Goal: Information Seeking & Learning: Learn about a topic

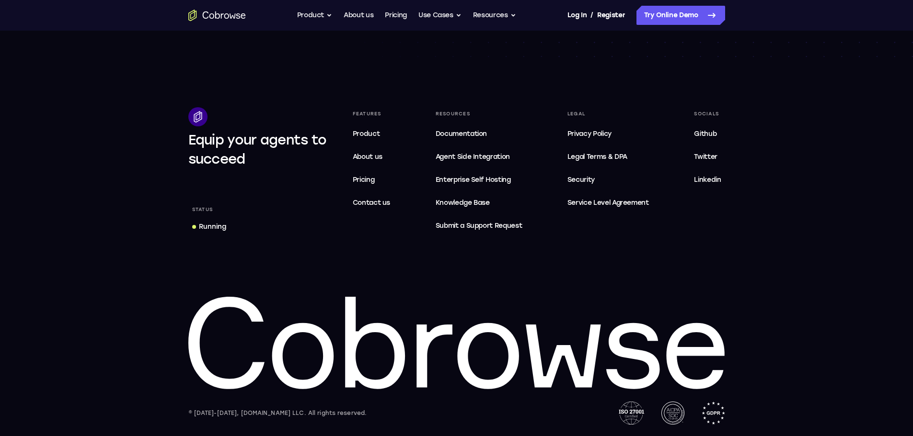
scroll to position [2921, 0]
click at [370, 132] on span "Product" at bounding box center [366, 134] width 27 height 8
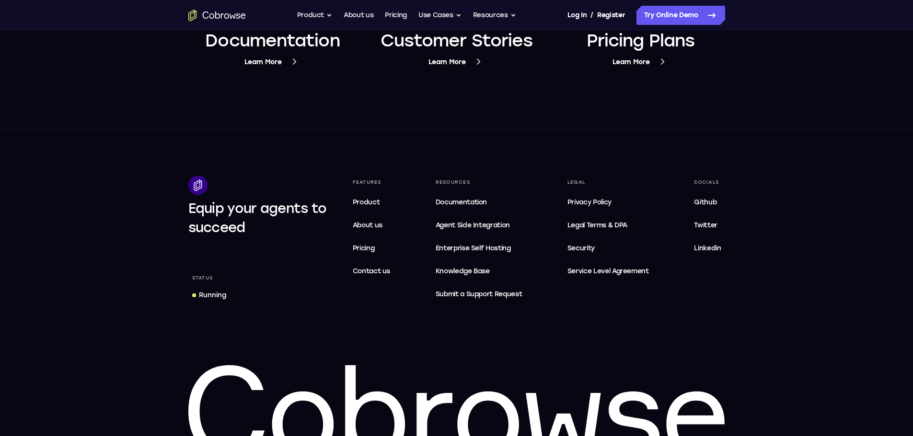
scroll to position [3737, 0]
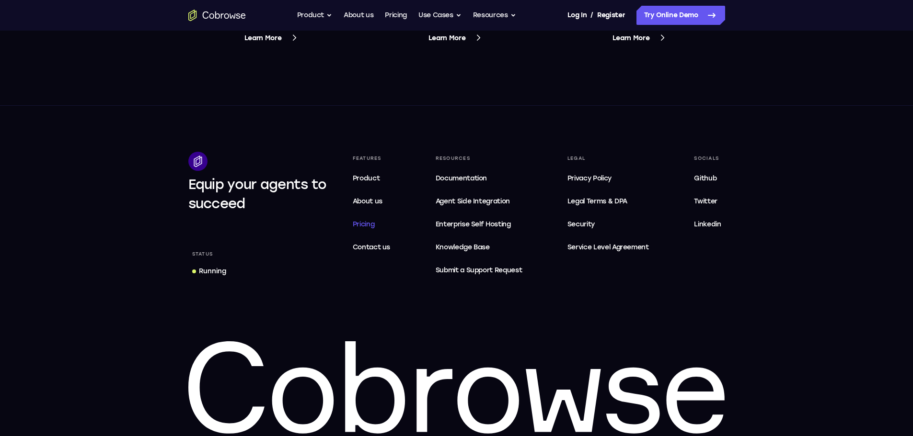
click at [361, 222] on span "Pricing" at bounding box center [364, 224] width 22 height 8
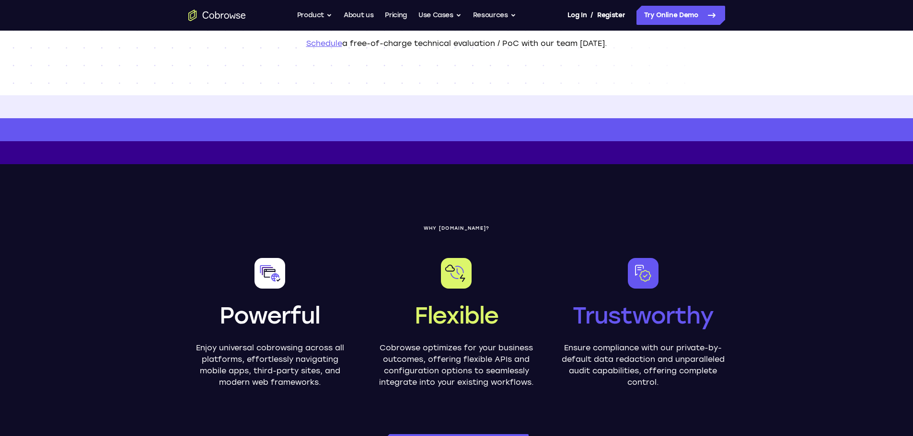
scroll to position [144, 0]
